Goal: Task Accomplishment & Management: Manage account settings

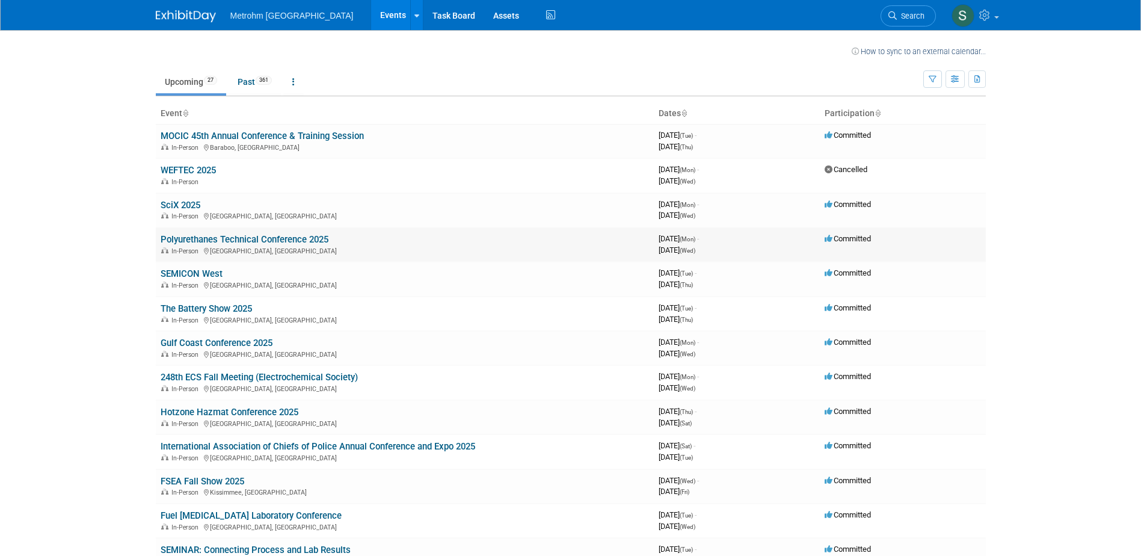
click at [216, 241] on link "Polyurethanes Technical Conference 2025" at bounding box center [245, 239] width 168 height 11
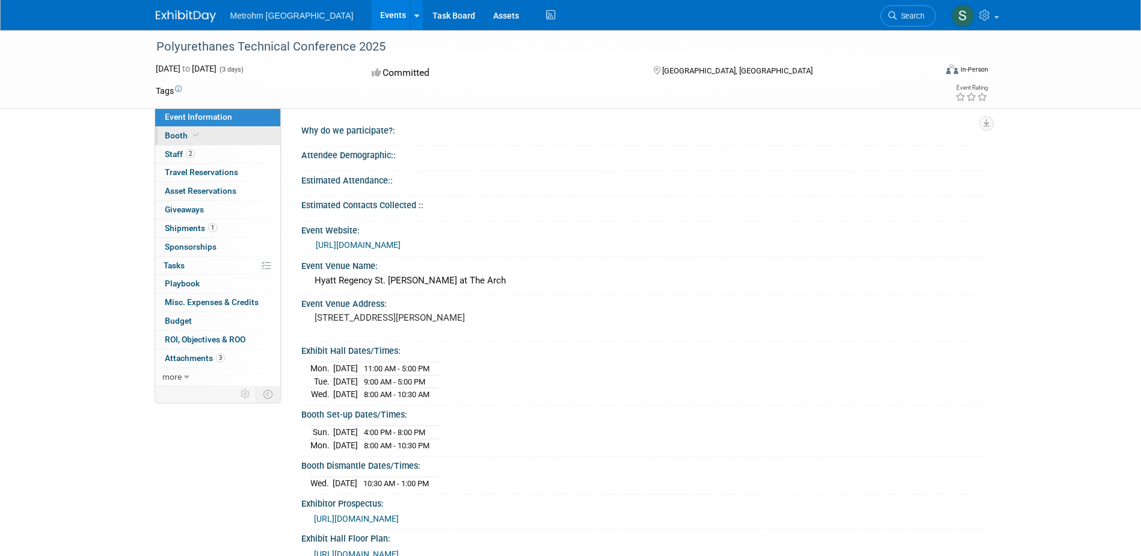
click at [208, 138] on link "Booth" at bounding box center [217, 136] width 125 height 18
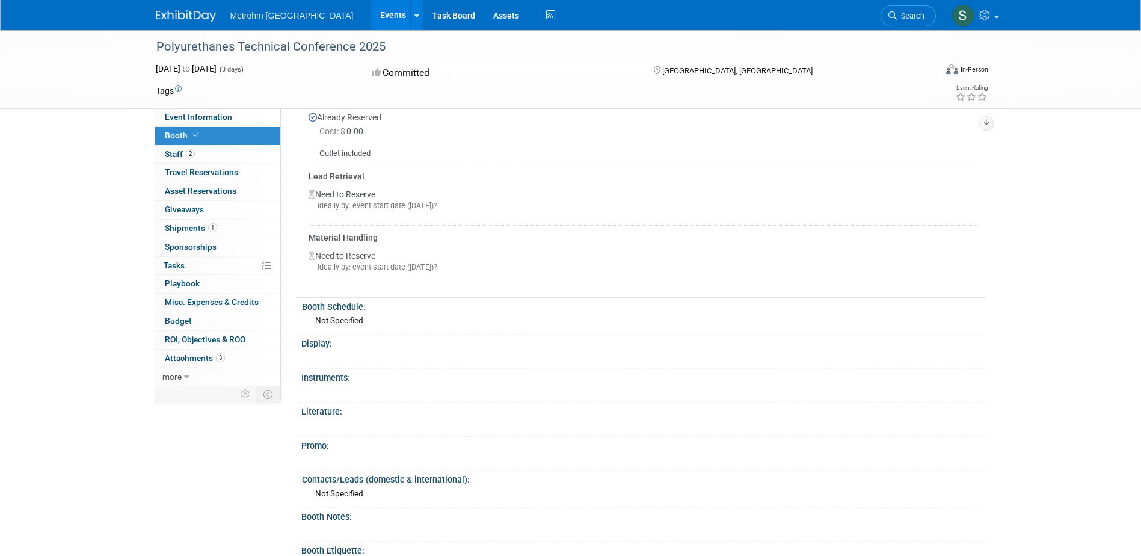
scroll to position [481, 0]
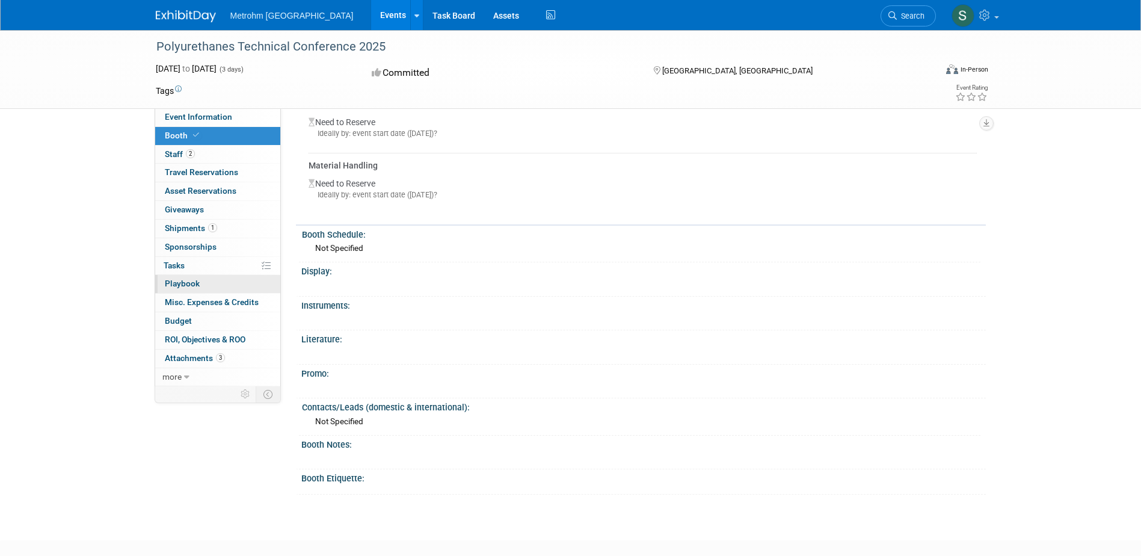
click at [202, 287] on link "0 Playbook 0" at bounding box center [217, 284] width 125 height 18
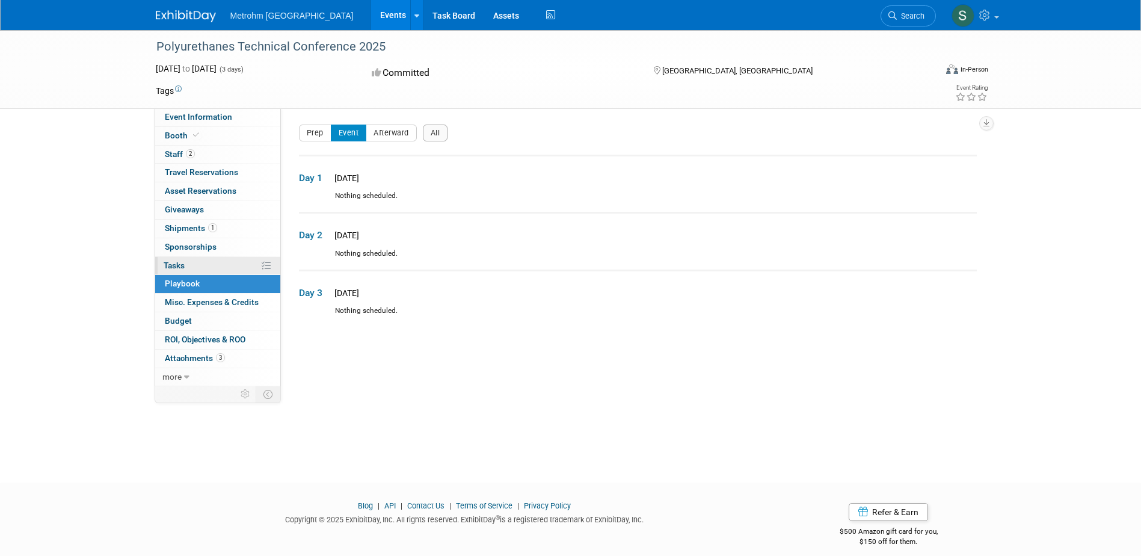
click at [196, 266] on link "0% Tasks 0%" at bounding box center [217, 266] width 125 height 18
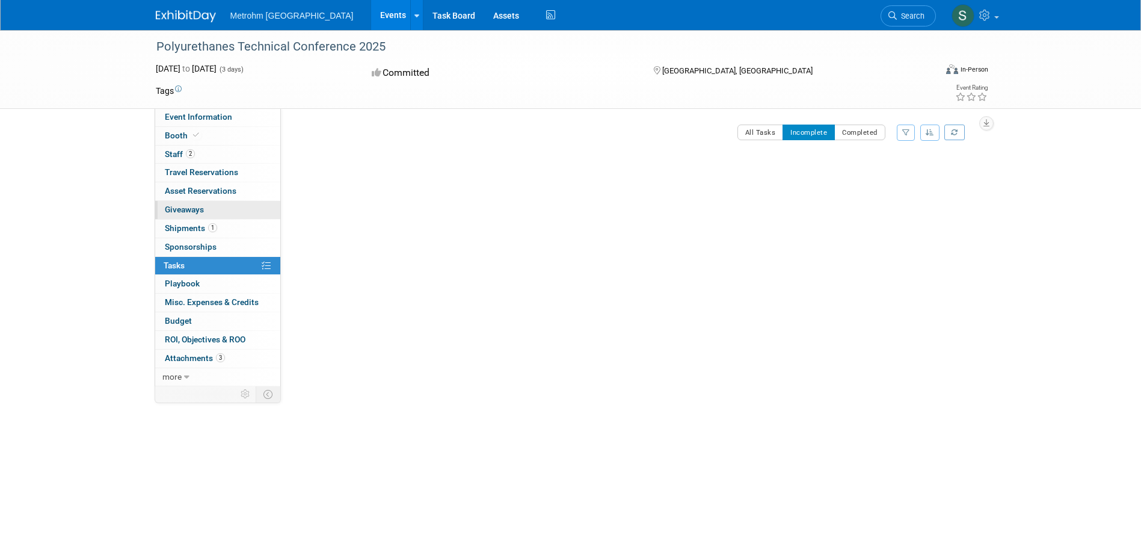
click at [210, 215] on link "0 Giveaways 0" at bounding box center [217, 210] width 125 height 18
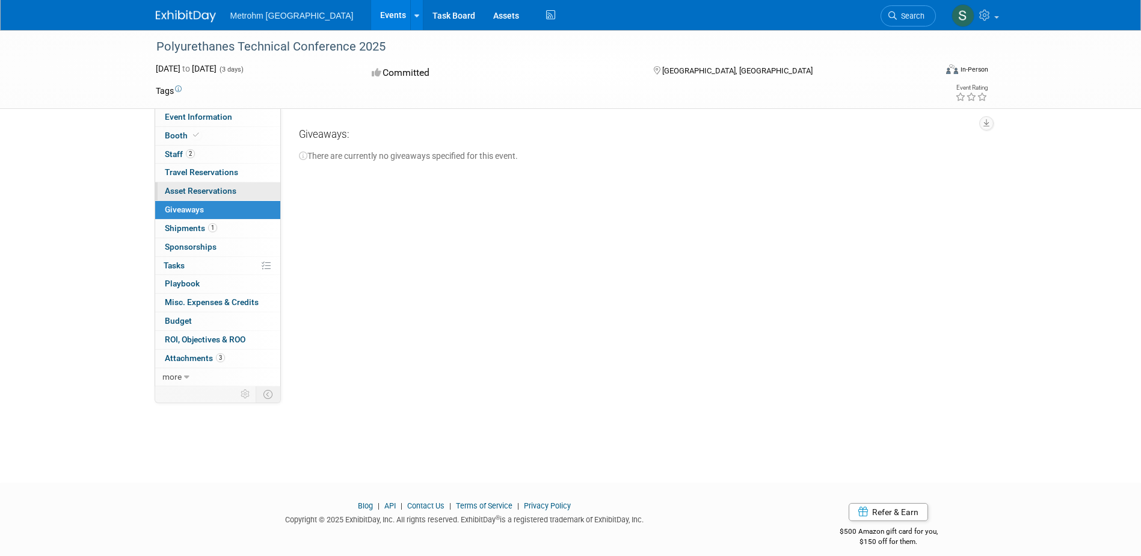
click at [195, 192] on span "Asset Reservations 0" at bounding box center [201, 191] width 72 height 10
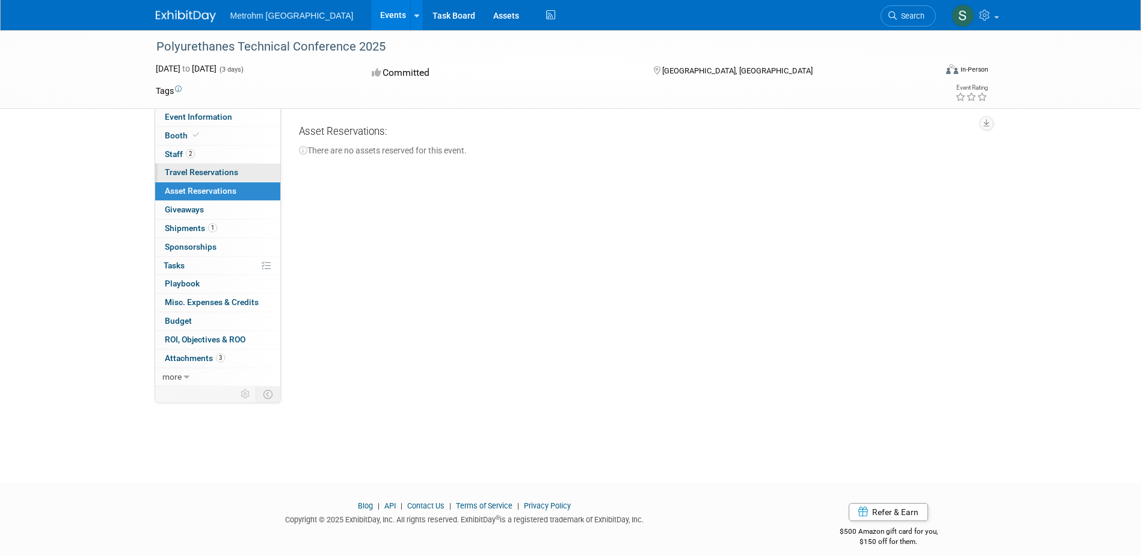
click at [203, 180] on link "0 Travel Reservations 0" at bounding box center [217, 173] width 125 height 18
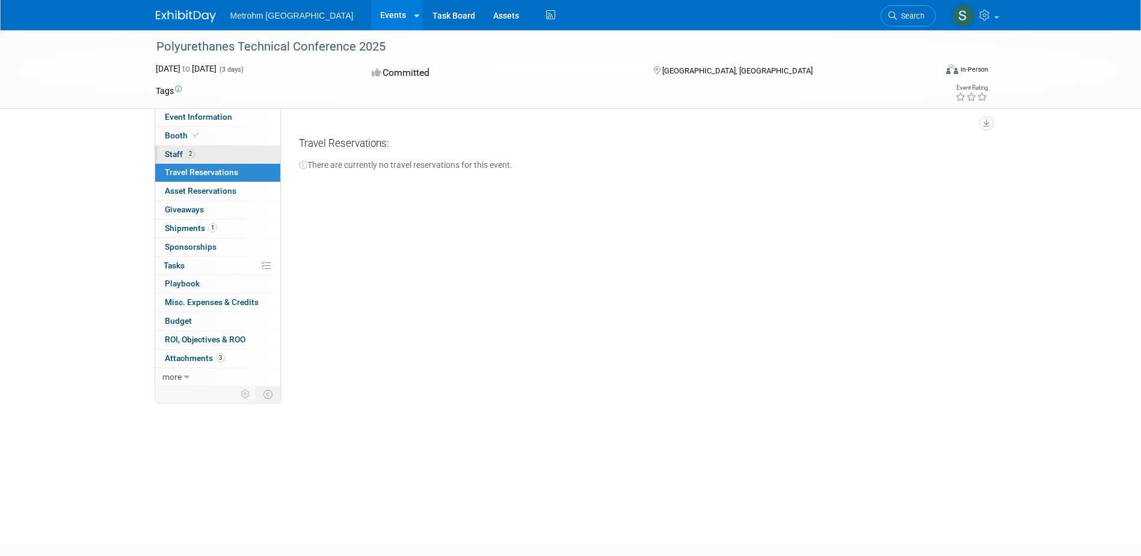
click at [203, 161] on link "2 Staff 2" at bounding box center [217, 155] width 125 height 18
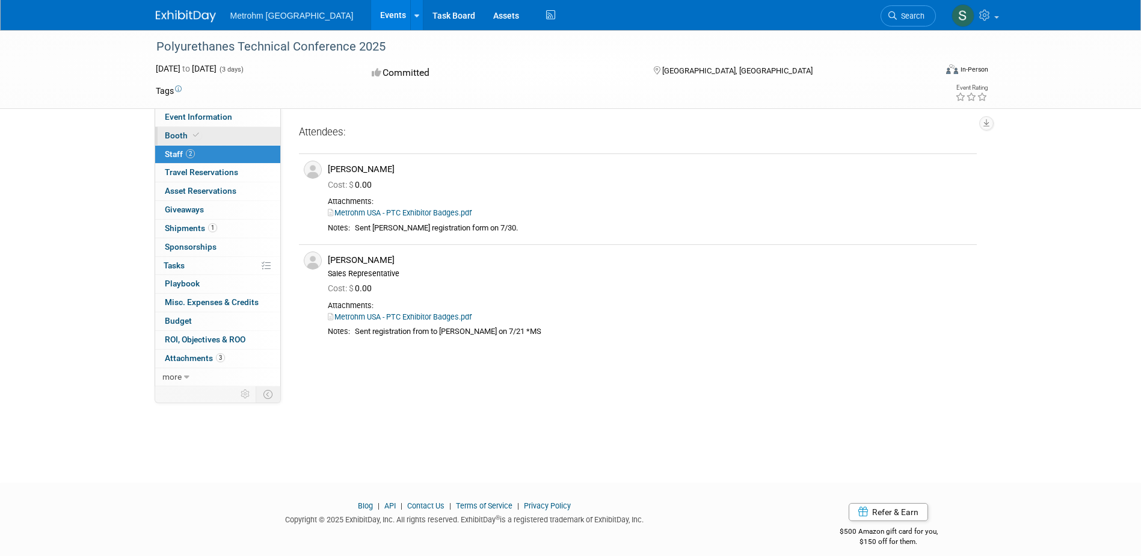
click at [206, 136] on link "Booth" at bounding box center [217, 136] width 125 height 18
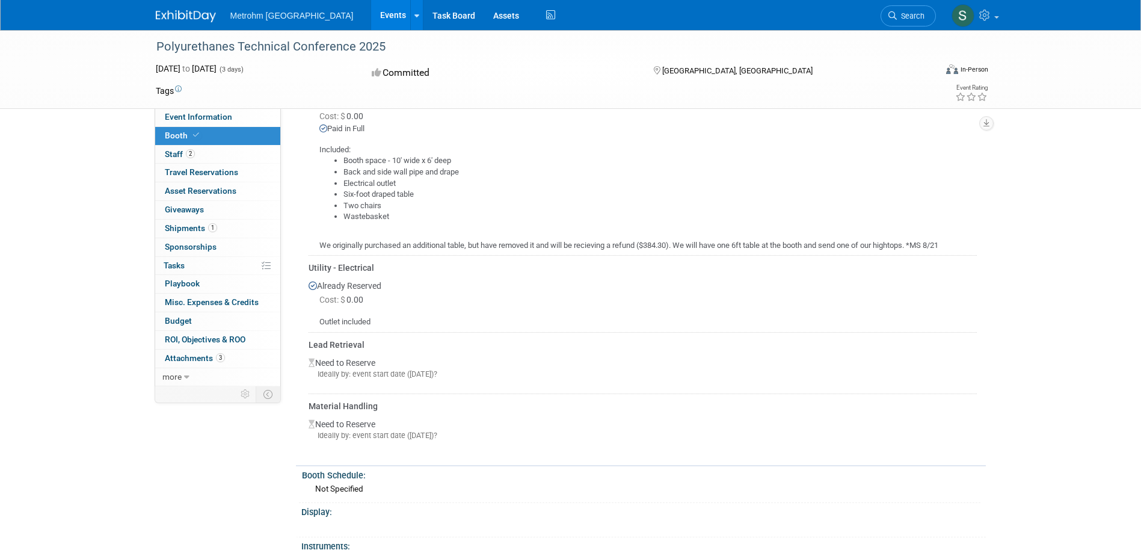
scroll to position [481, 0]
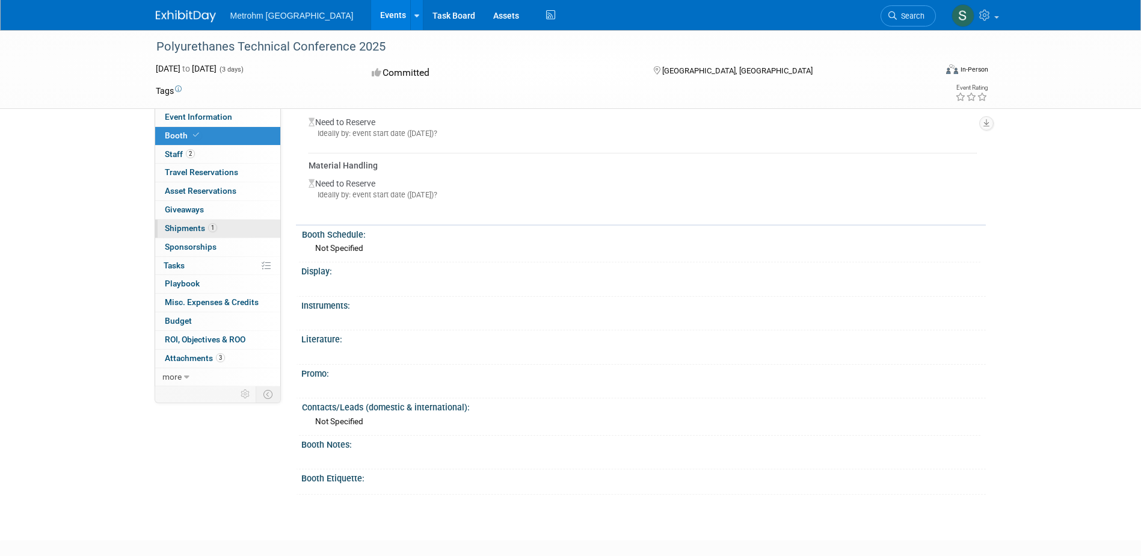
click at [216, 232] on span "Shipments 1" at bounding box center [191, 228] width 52 height 10
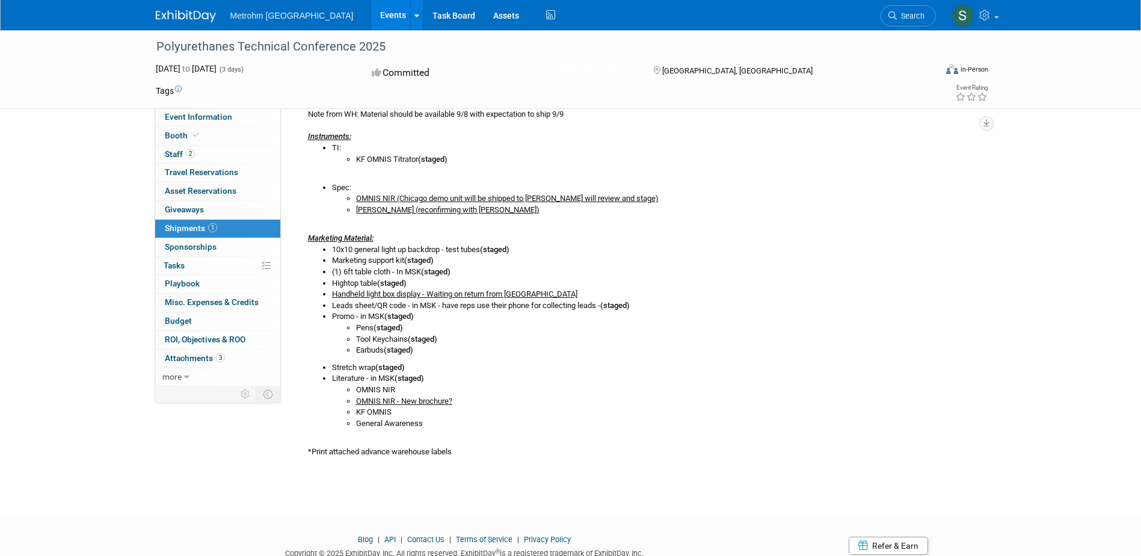
scroll to position [301, 0]
